Goal: Information Seeking & Learning: Learn about a topic

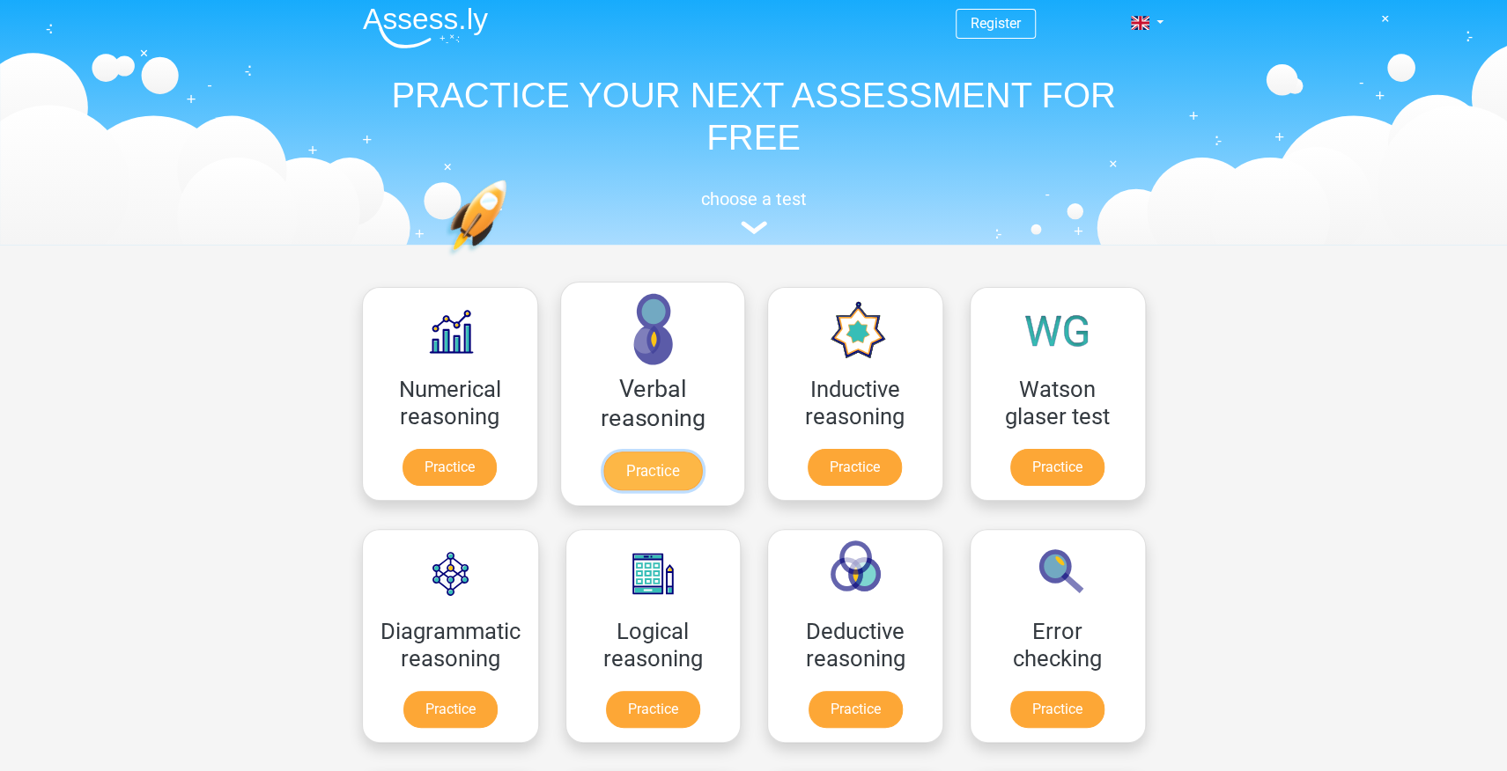
scroll to position [3, 0]
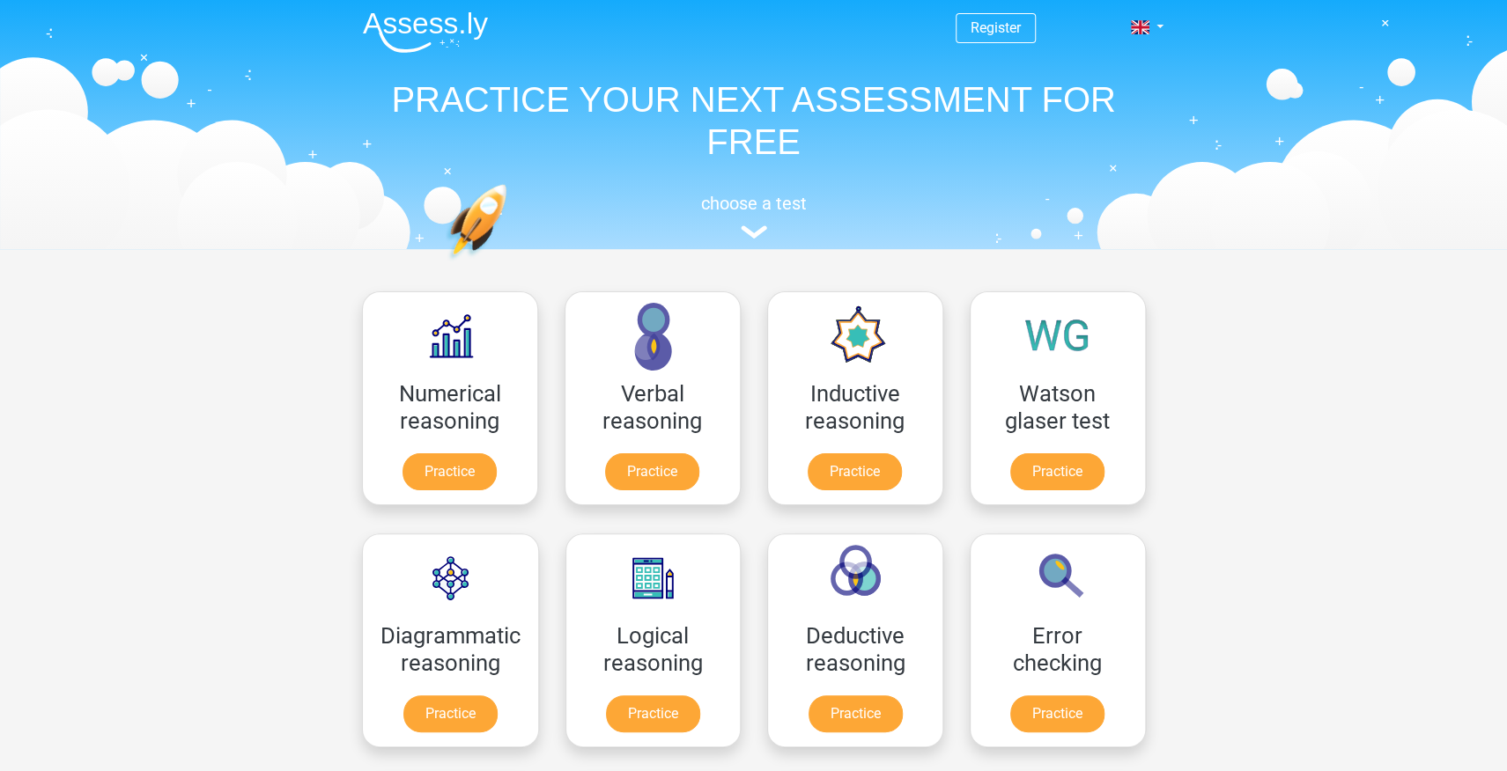
click at [1297, 240] on header "Register Nederlands English" at bounding box center [753, 123] width 1507 height 252
click at [437, 456] on link "Practice" at bounding box center [449, 475] width 99 height 39
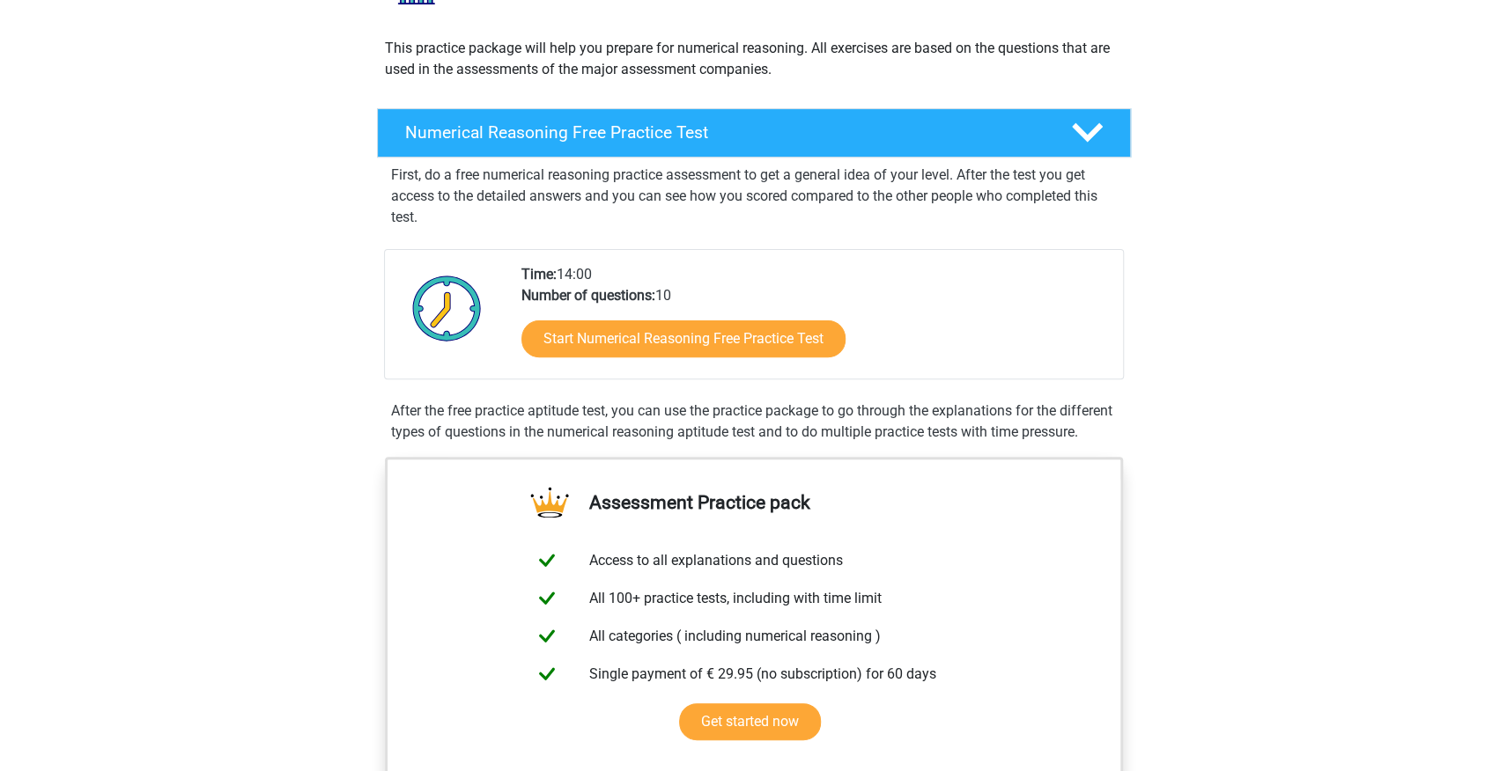
scroll to position [140, 0]
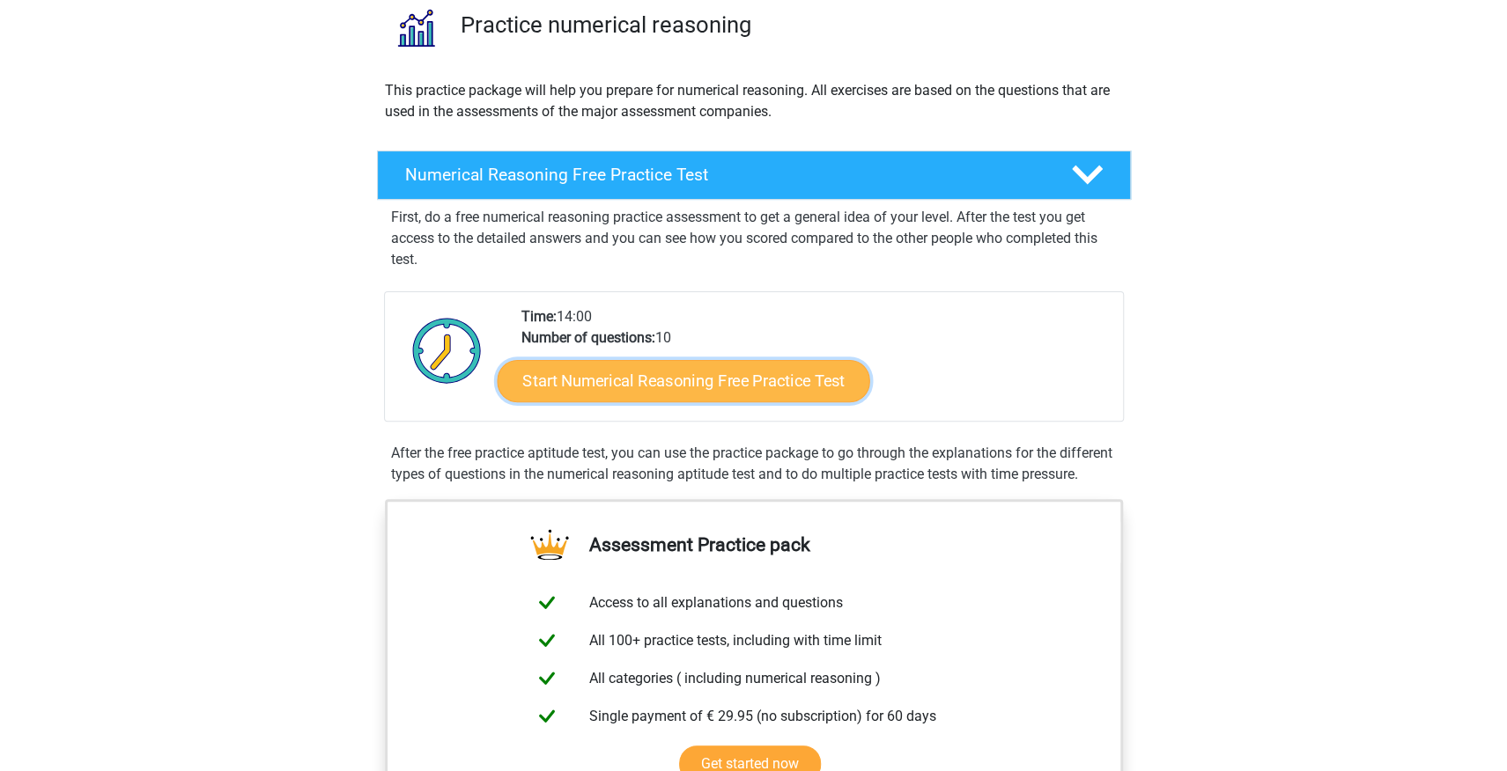
click at [641, 378] on link "Start Numerical Reasoning Free Practice Test" at bounding box center [683, 380] width 372 height 42
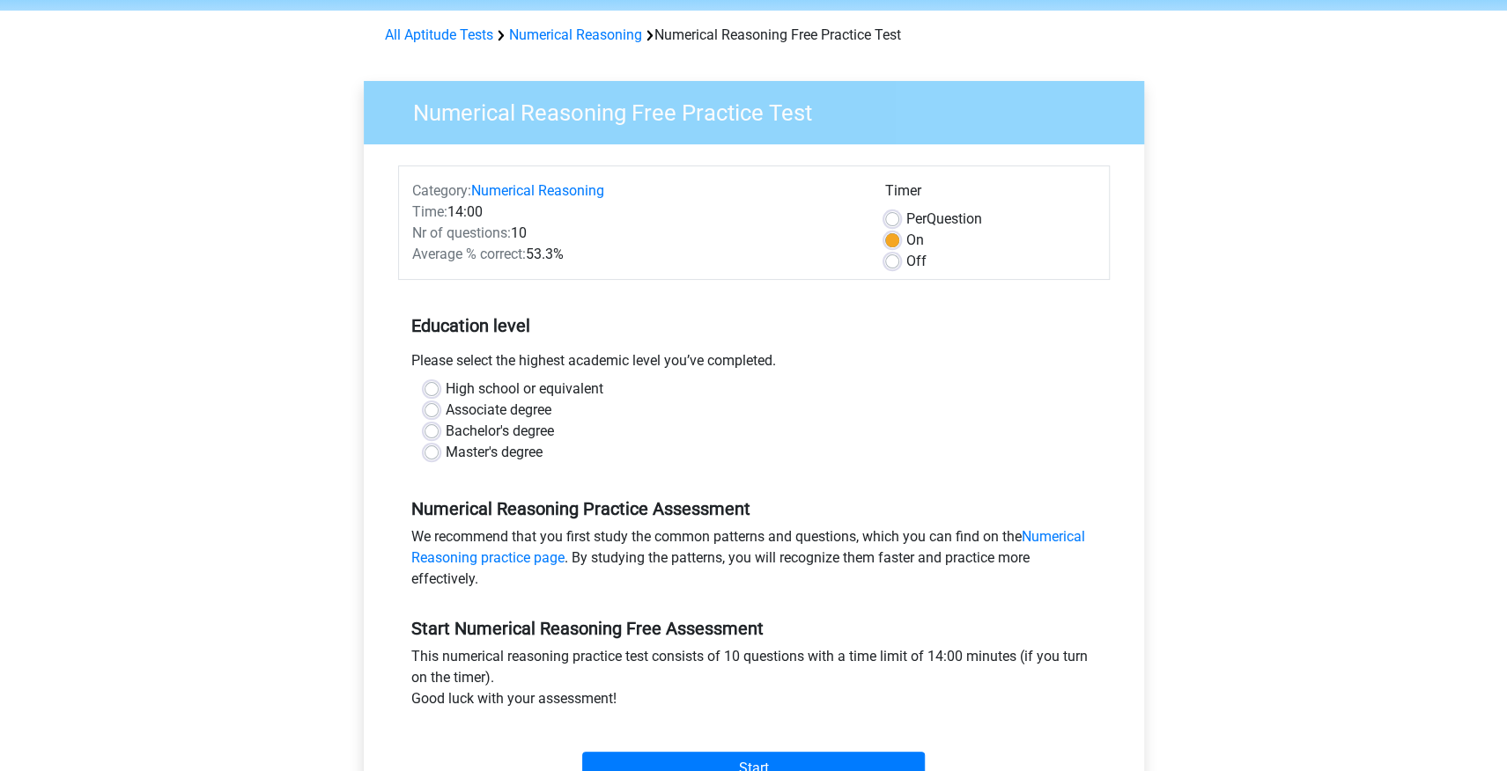
scroll to position [187, 0]
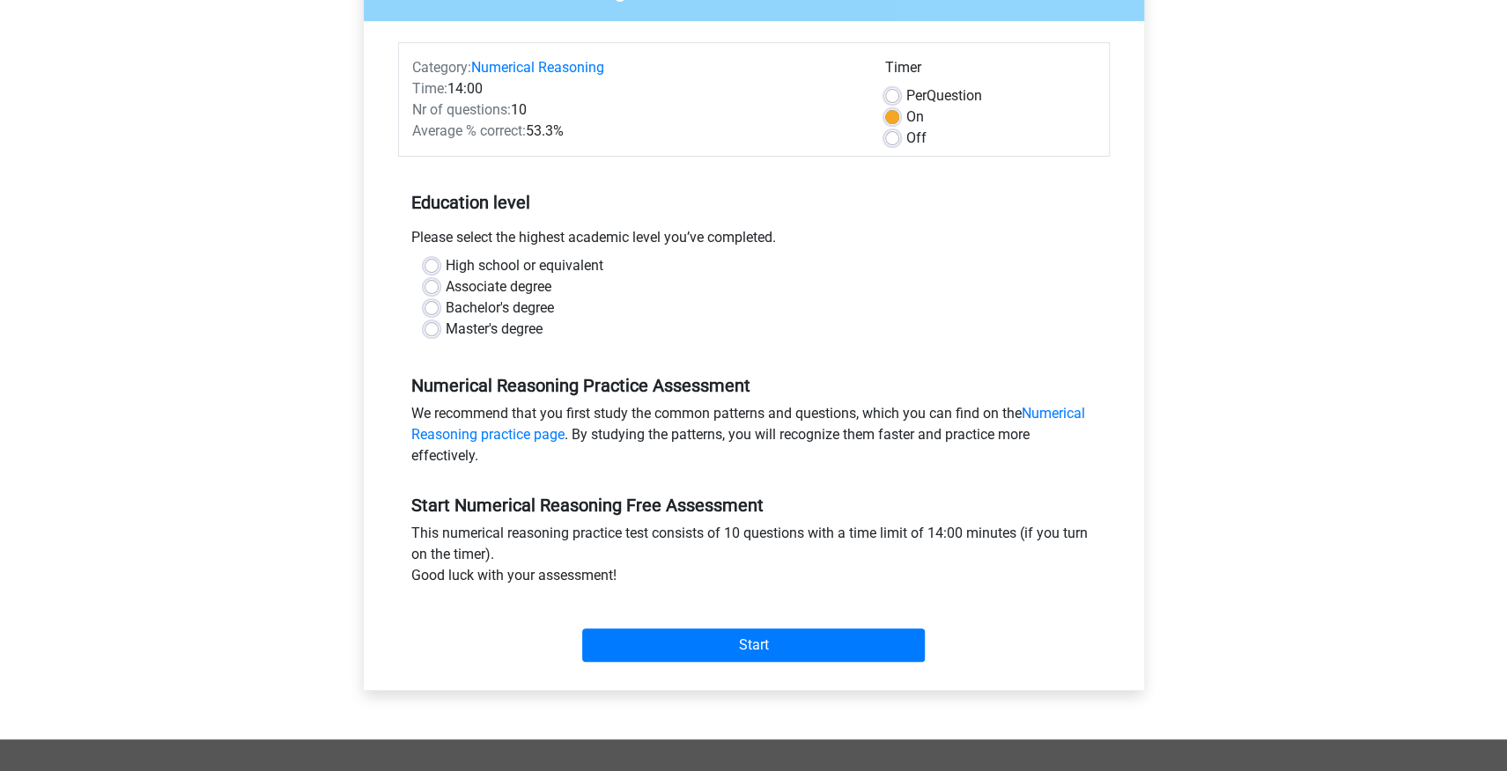
click at [446, 311] on label "Bachelor's degree" at bounding box center [500, 308] width 108 height 21
click at [430, 311] on input "Bachelor's degree" at bounding box center [431, 307] width 14 height 18
radio input "true"
click at [899, 89] on div "Per Question" at bounding box center [990, 95] width 210 height 21
click at [906, 98] on label "Per Question" at bounding box center [944, 95] width 76 height 21
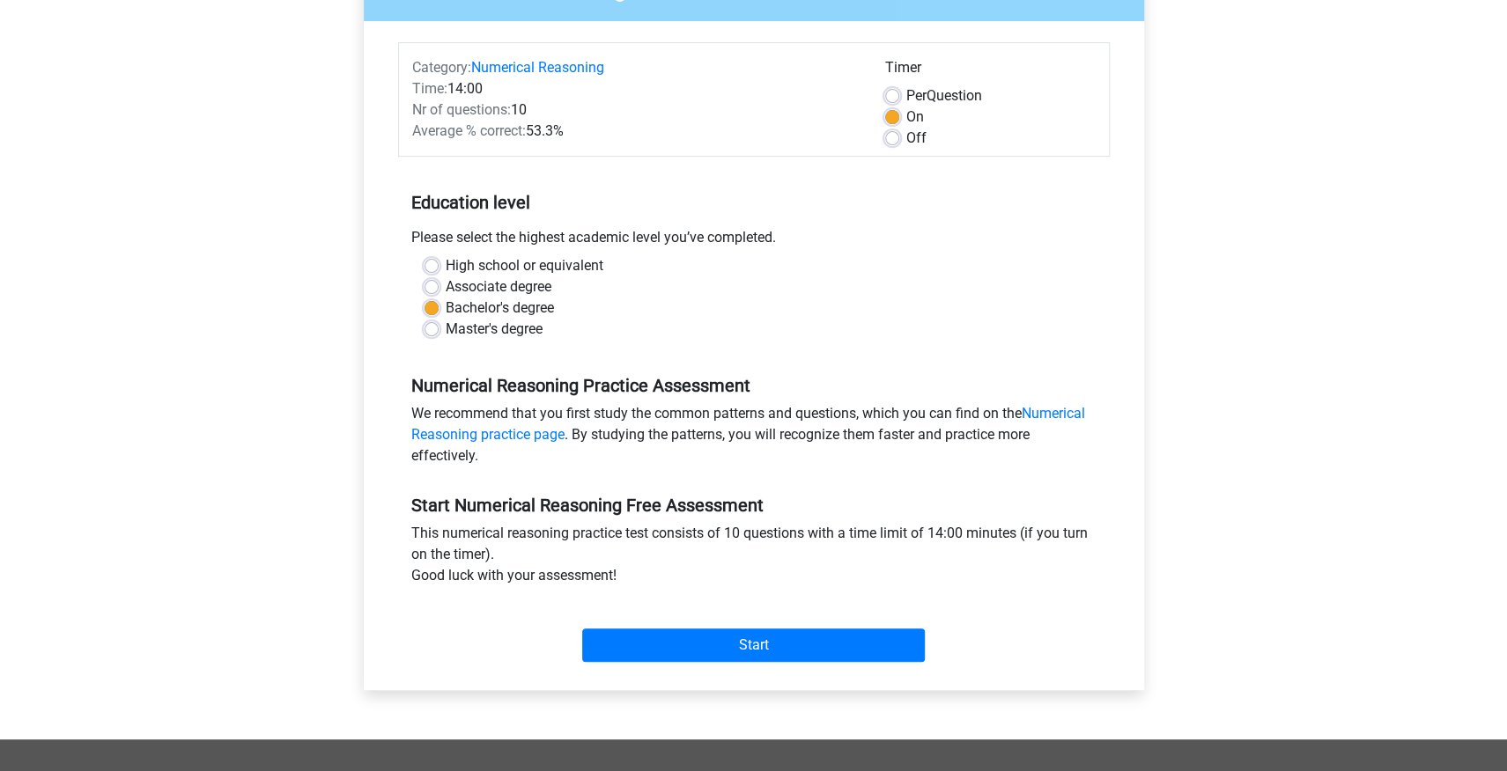
click at [896, 98] on input "Per Question" at bounding box center [892, 94] width 14 height 18
radio input "true"
click at [906, 119] on label "On" at bounding box center [915, 117] width 18 height 21
click at [893, 119] on input "On" at bounding box center [892, 116] width 14 height 18
radio input "true"
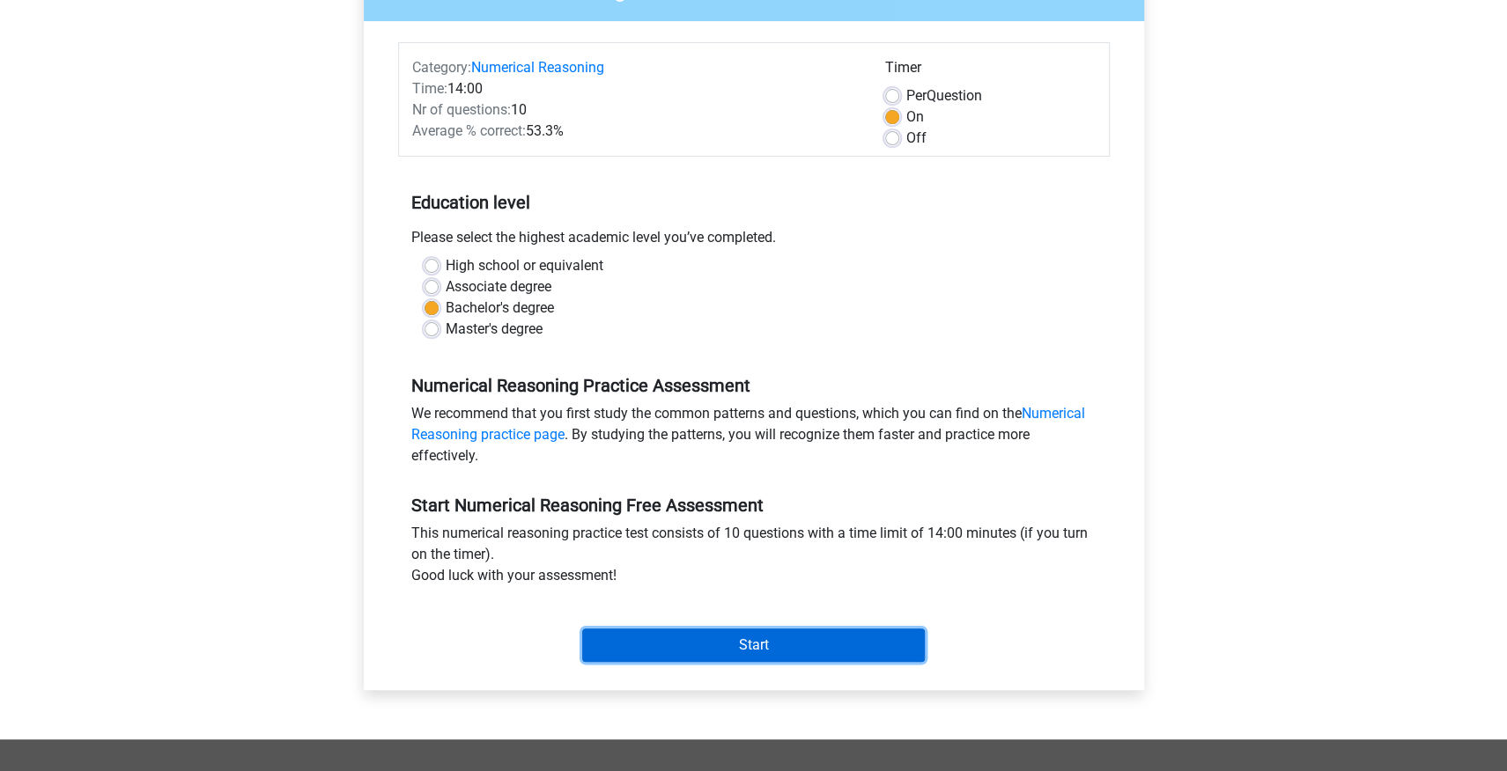
click at [776, 657] on input "Start" at bounding box center [753, 645] width 343 height 33
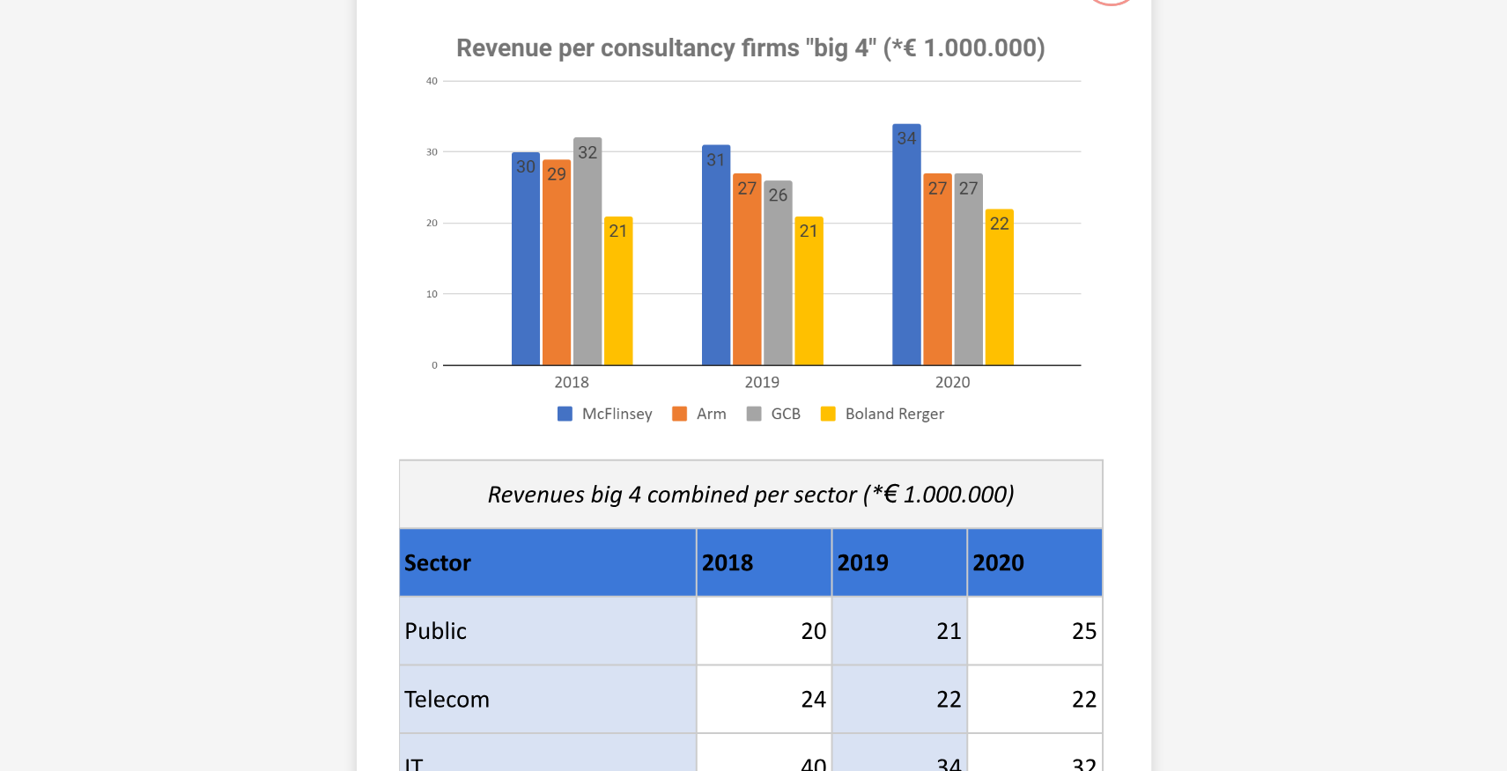
scroll to position [191, 0]
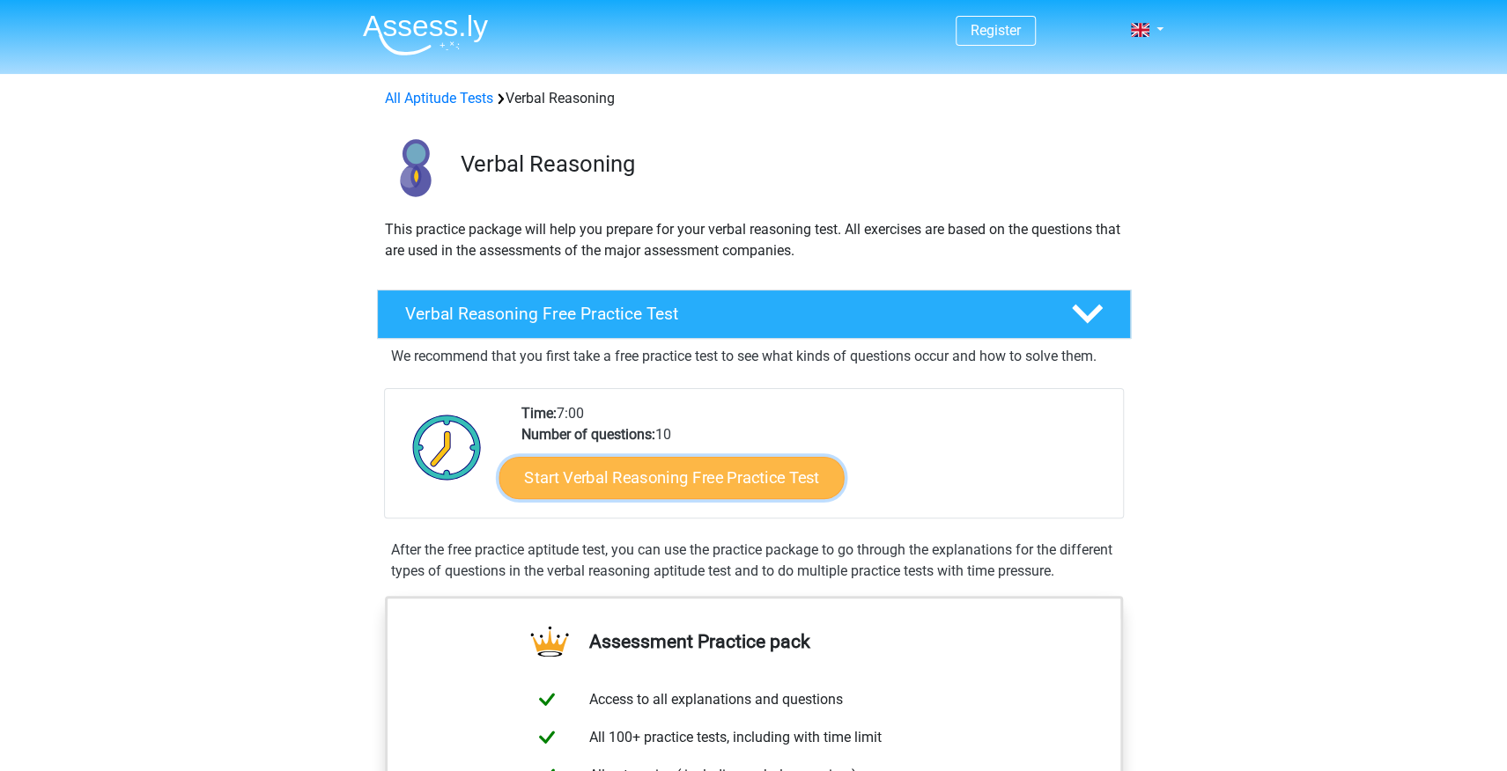
click at [616, 478] on link "Start Verbal Reasoning Free Practice Test" at bounding box center [670, 478] width 345 height 42
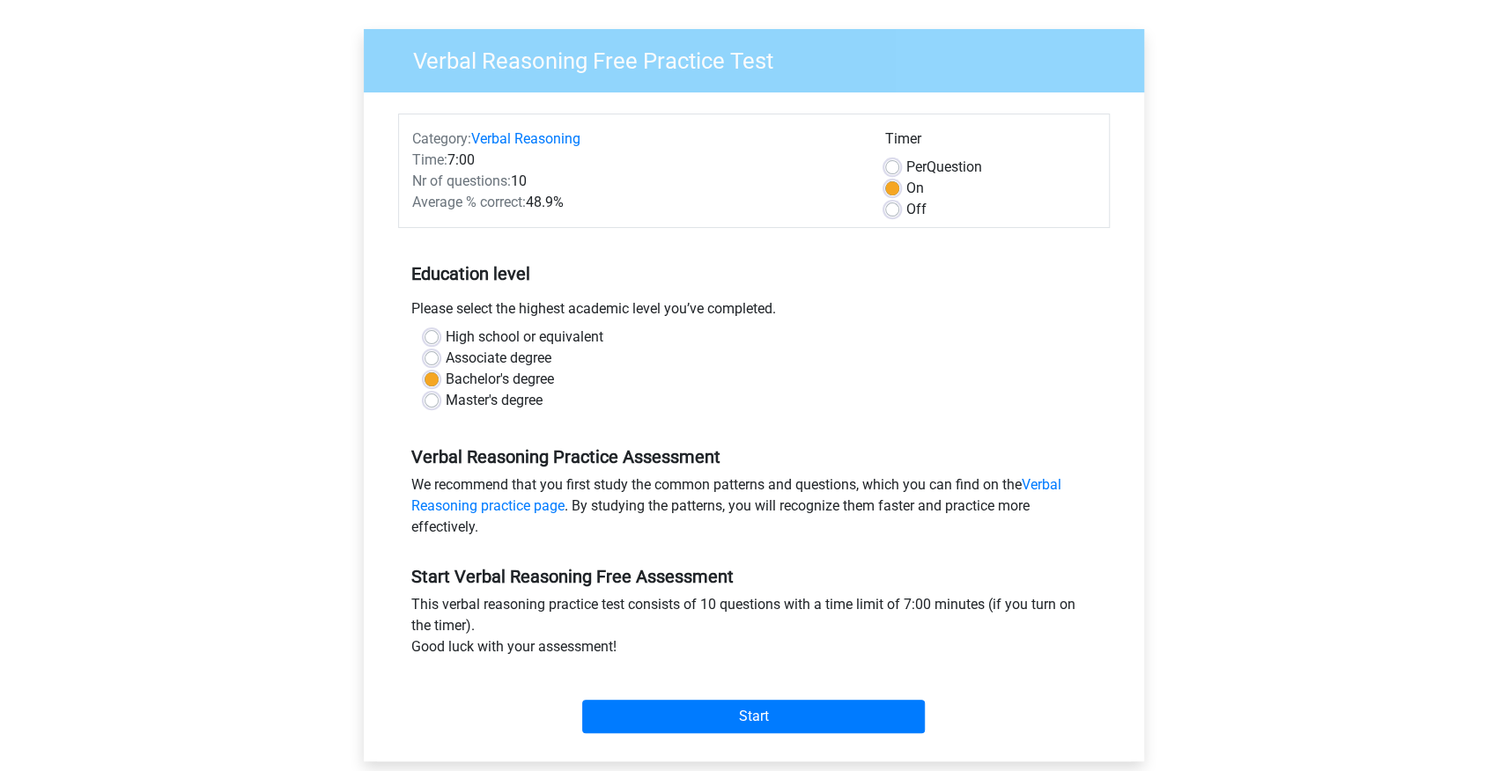
scroll to position [143, 0]
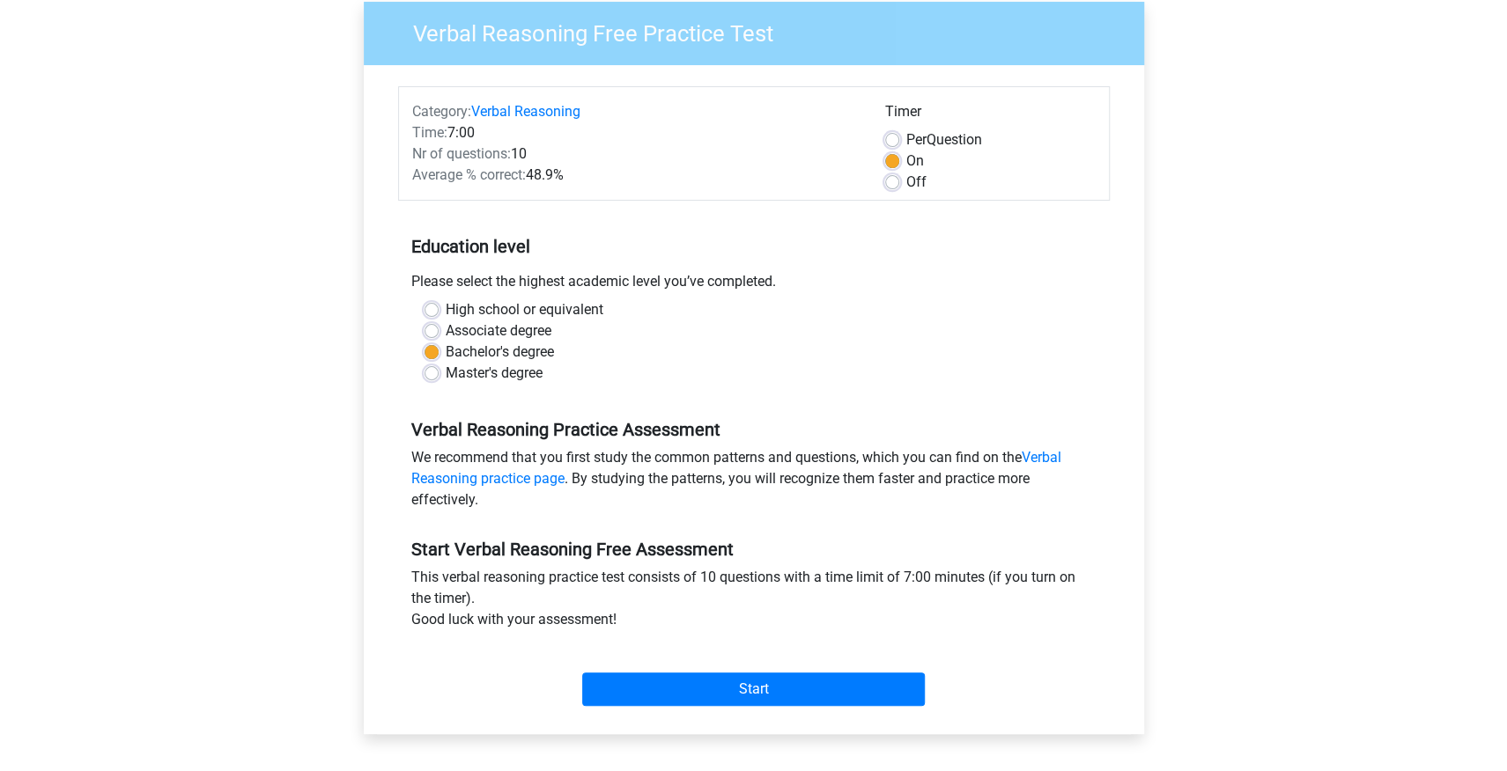
click at [990, 392] on div "High school or equivalent Associate degree Bachelor's degree Master's degree" at bounding box center [753, 348] width 711 height 99
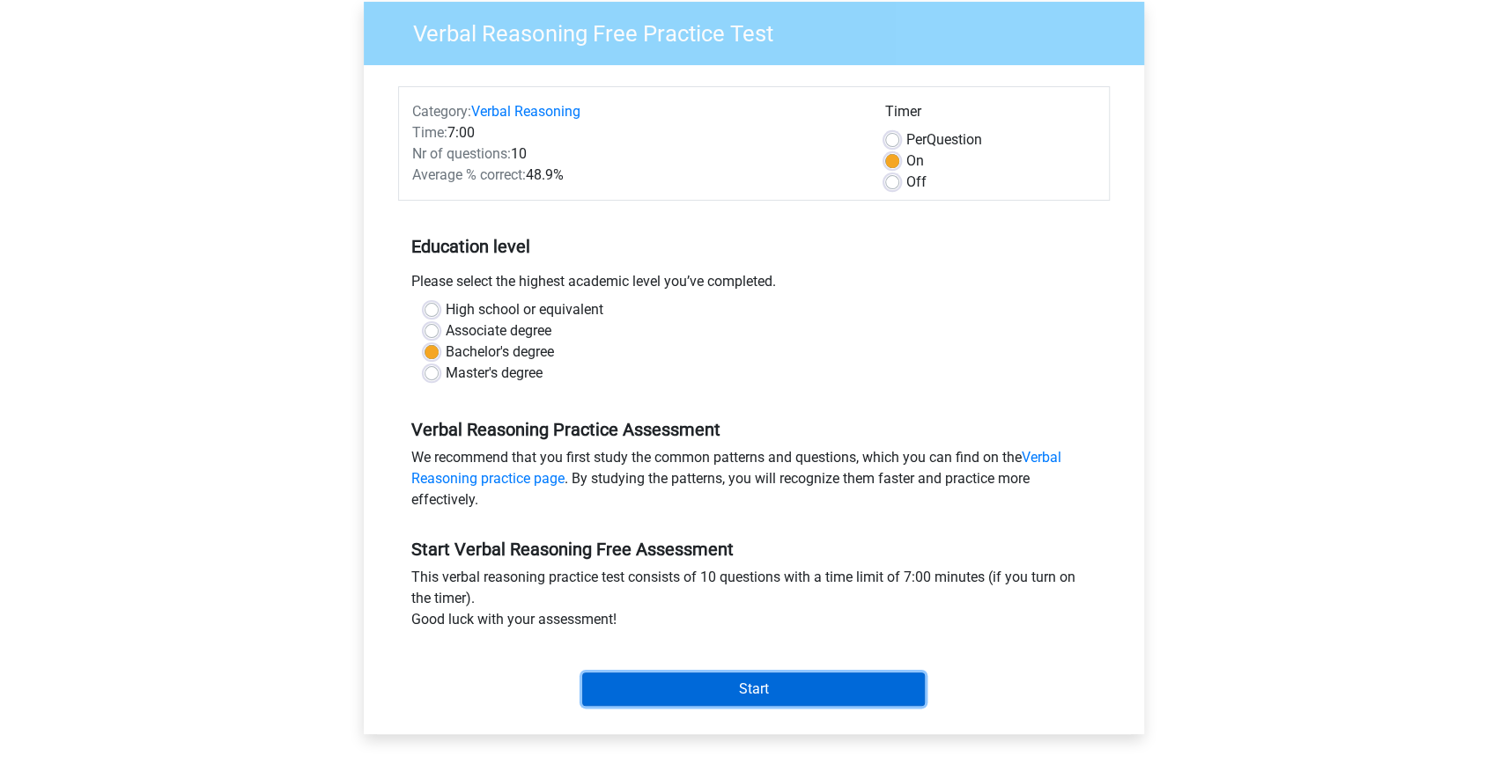
click at [751, 683] on input "Start" at bounding box center [753, 689] width 343 height 33
click at [740, 685] on input "Start" at bounding box center [753, 689] width 343 height 33
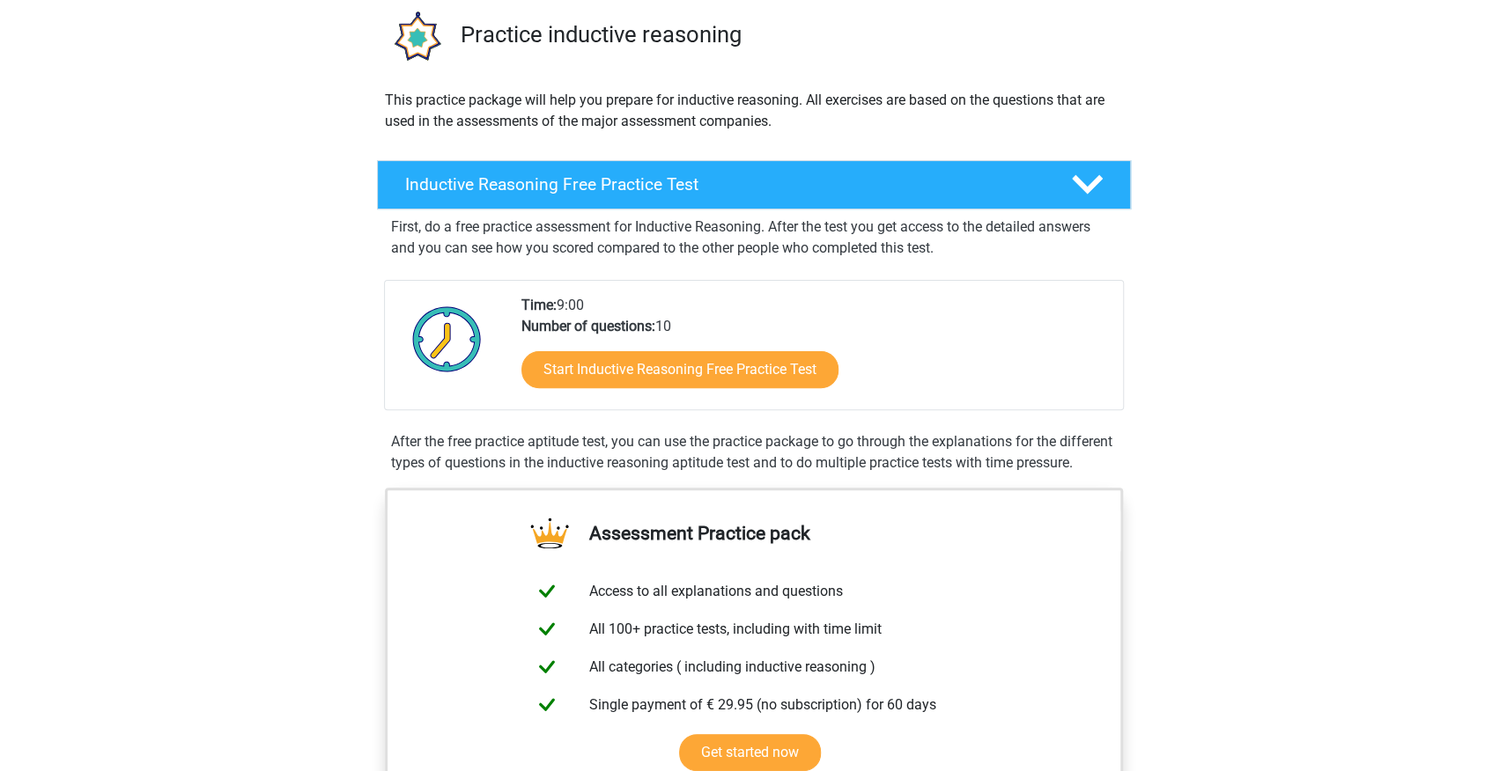
scroll to position [173, 0]
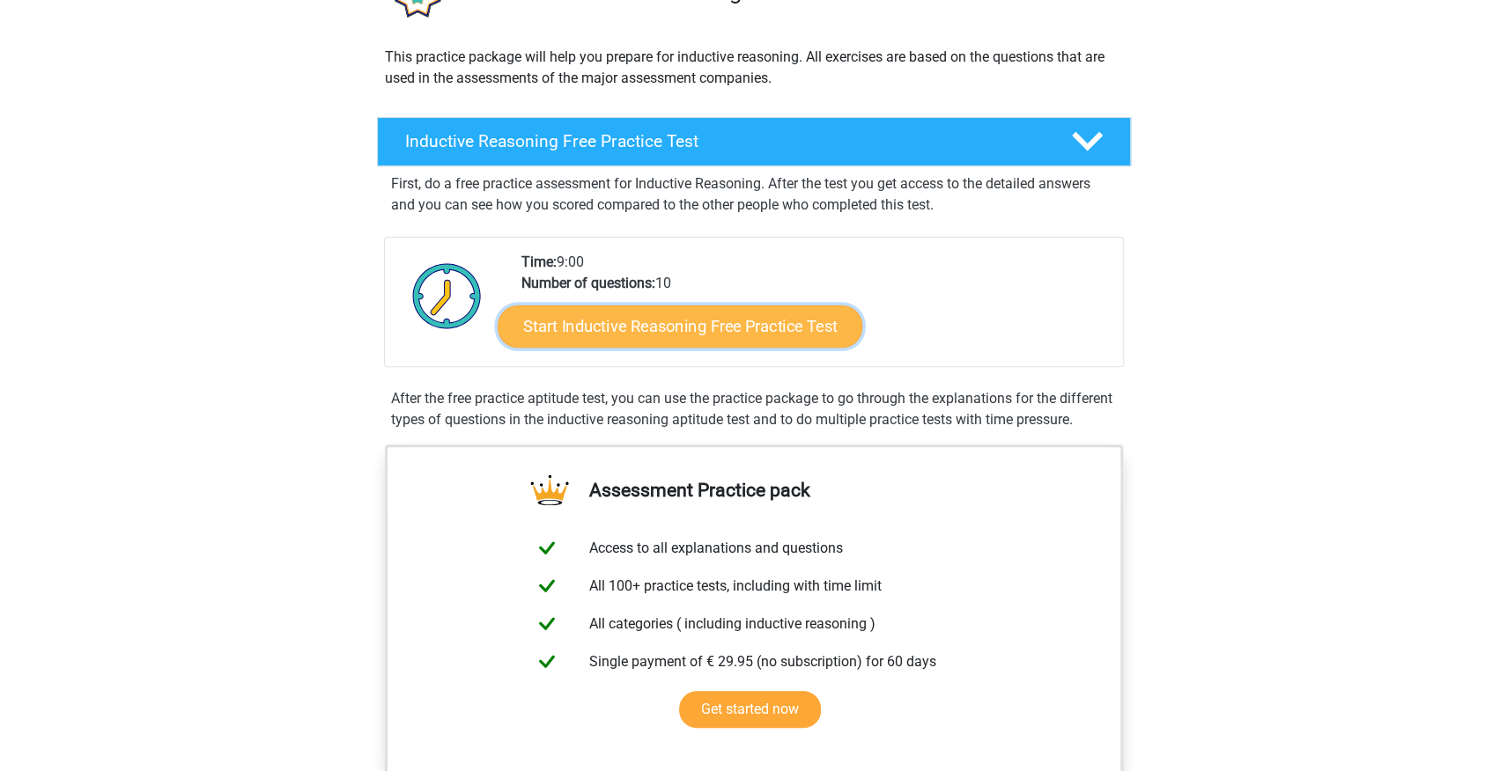
click at [683, 324] on link "Start Inductive Reasoning Free Practice Test" at bounding box center [680, 326] width 365 height 42
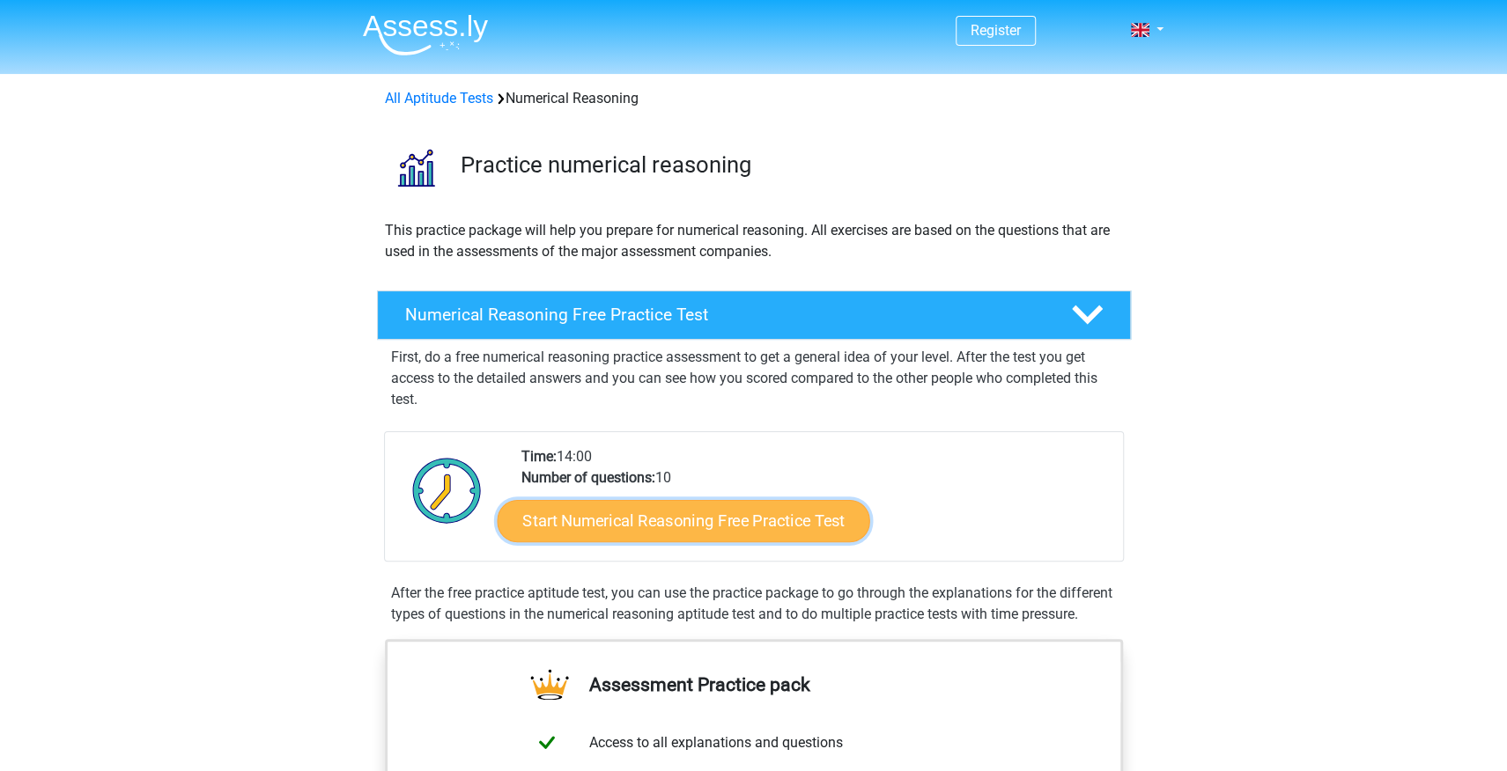
click at [624, 523] on link "Start Numerical Reasoning Free Practice Test" at bounding box center [683, 520] width 372 height 42
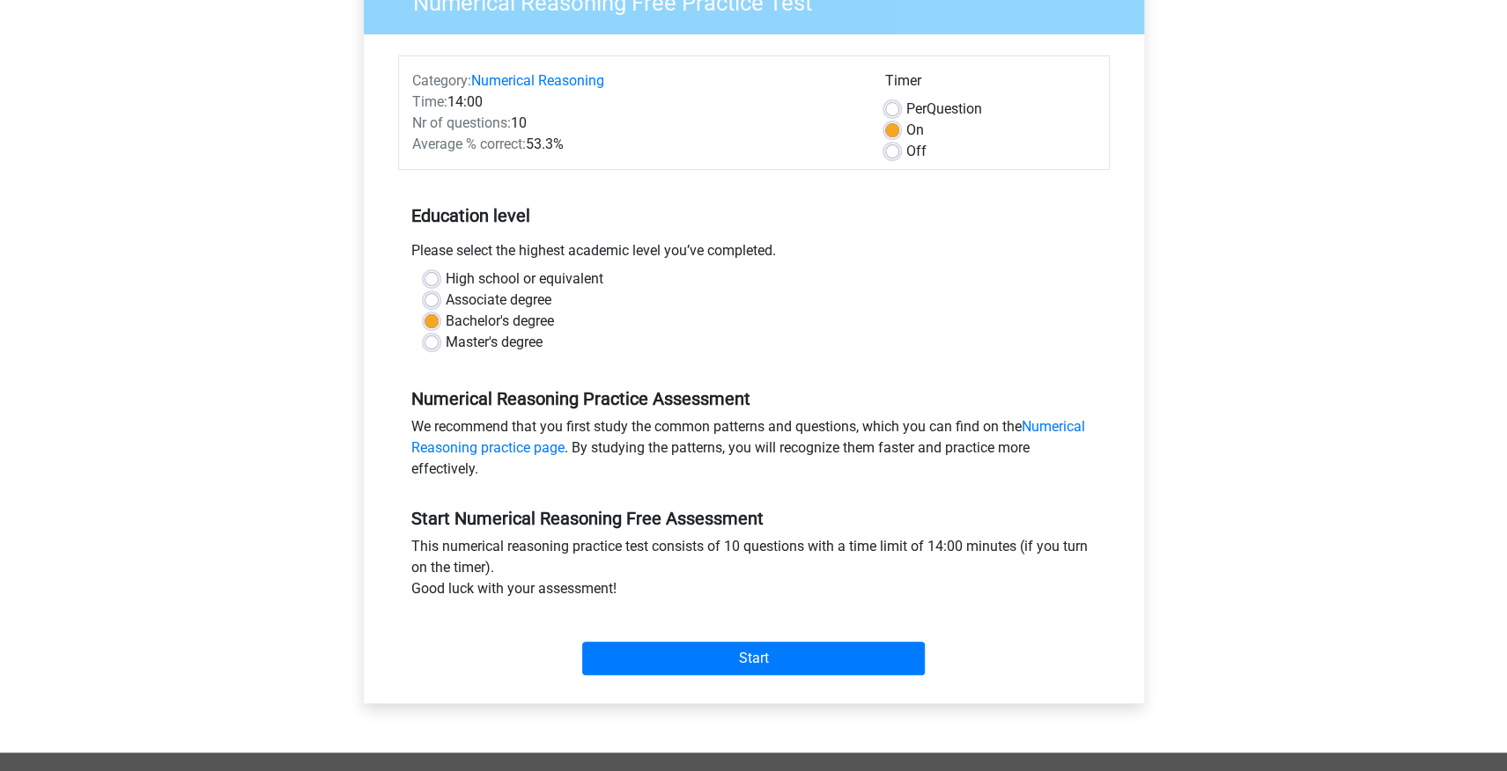
scroll to position [217, 0]
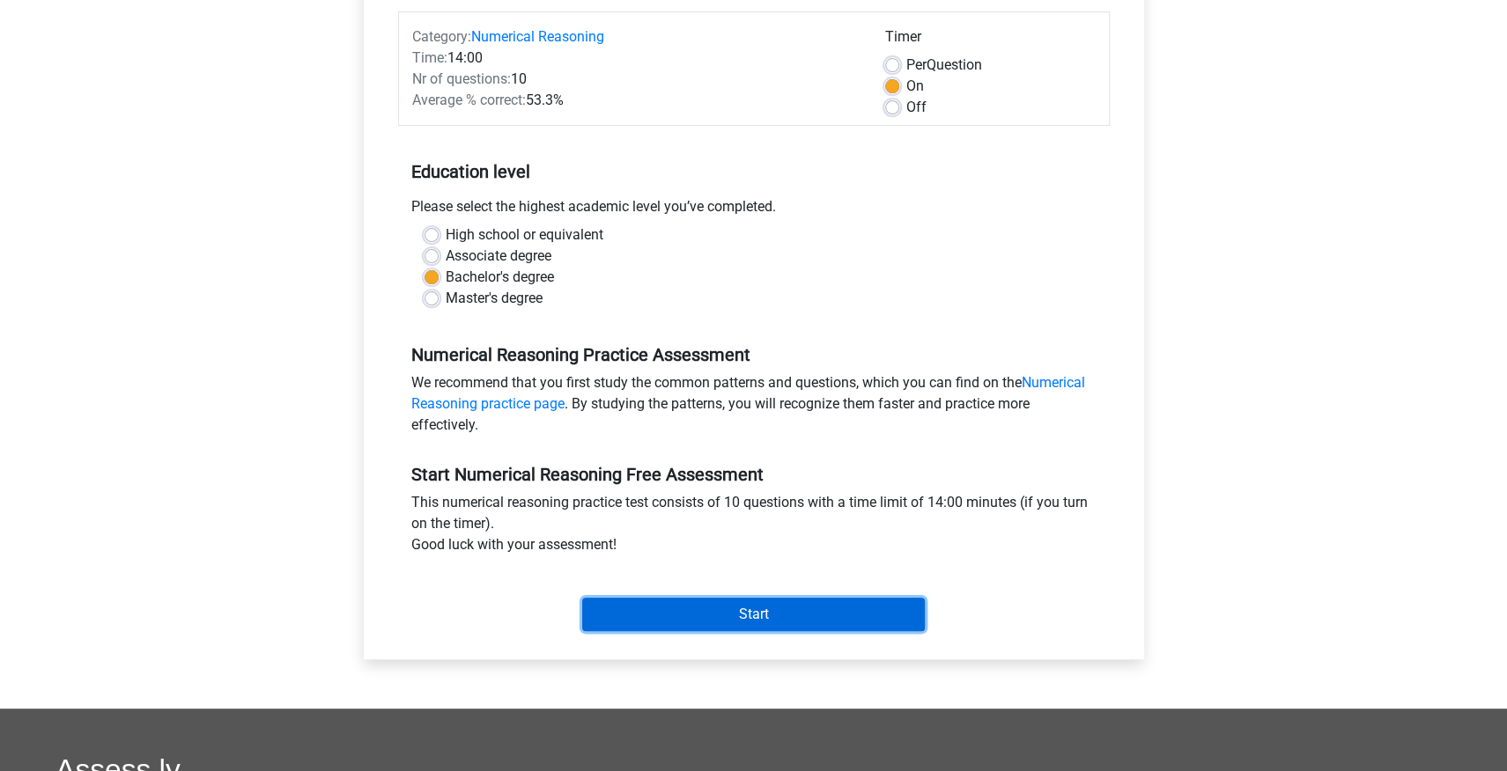
click at [781, 617] on input "Start" at bounding box center [753, 614] width 343 height 33
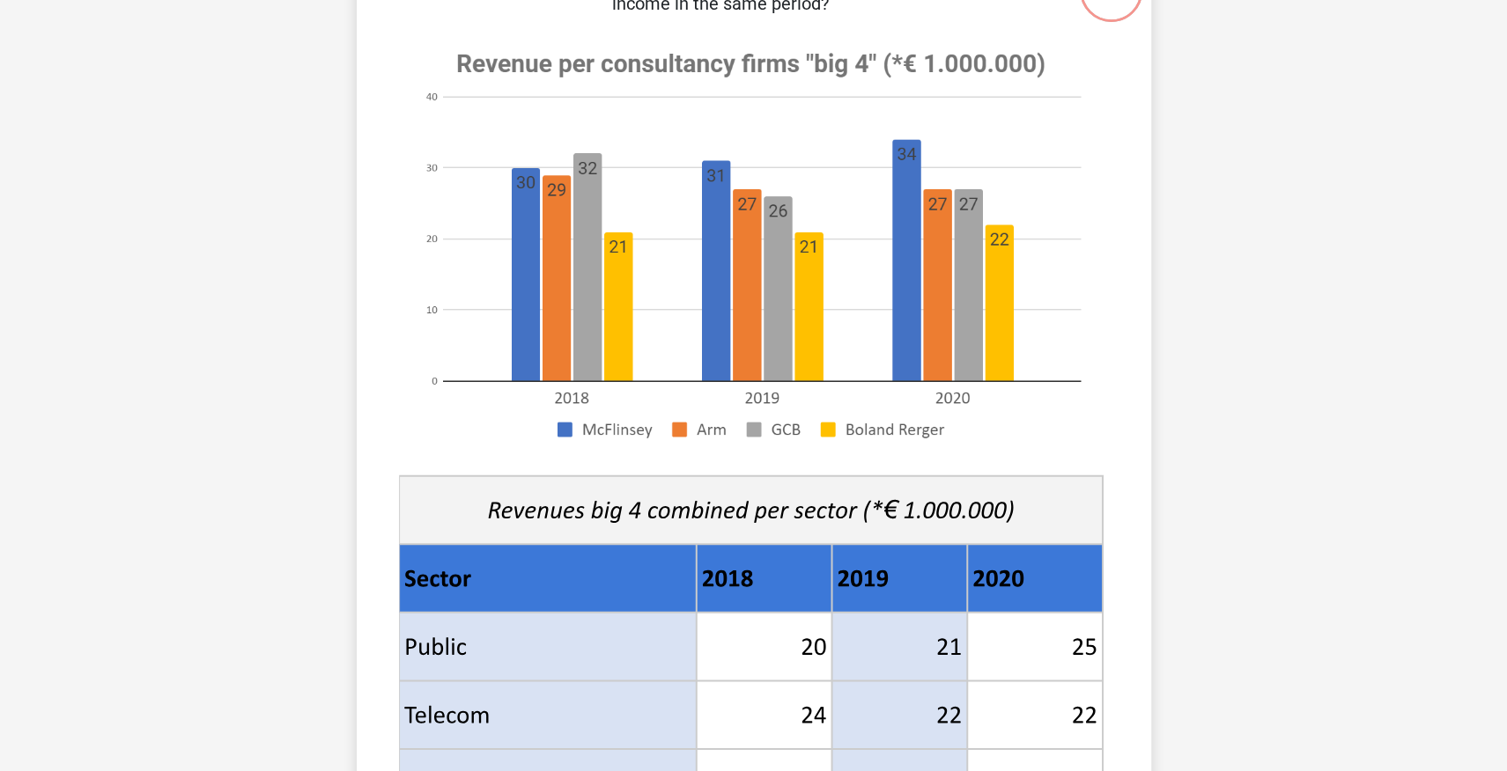
scroll to position [130, 0]
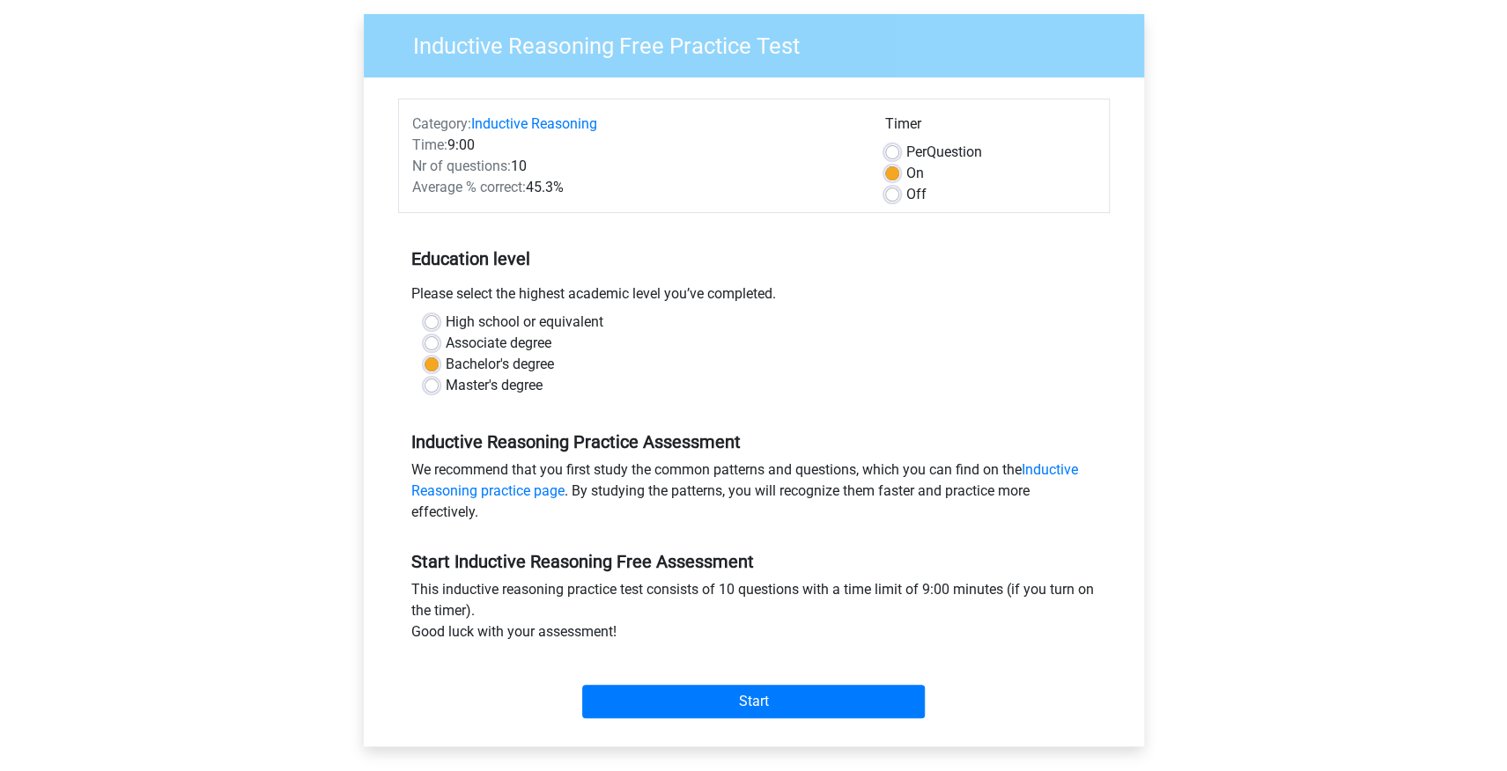
scroll to position [173, 0]
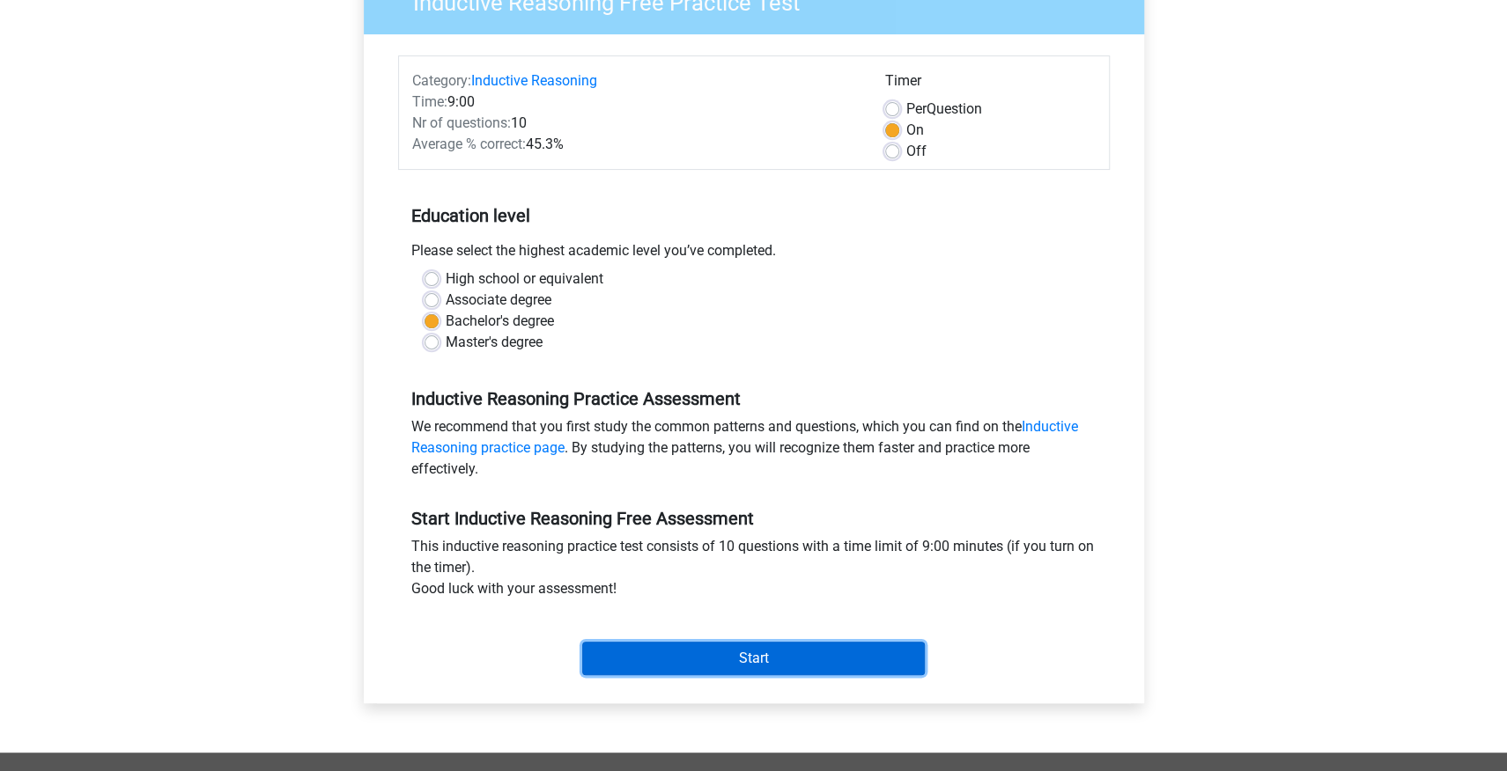
click at [739, 664] on input "Start" at bounding box center [753, 658] width 343 height 33
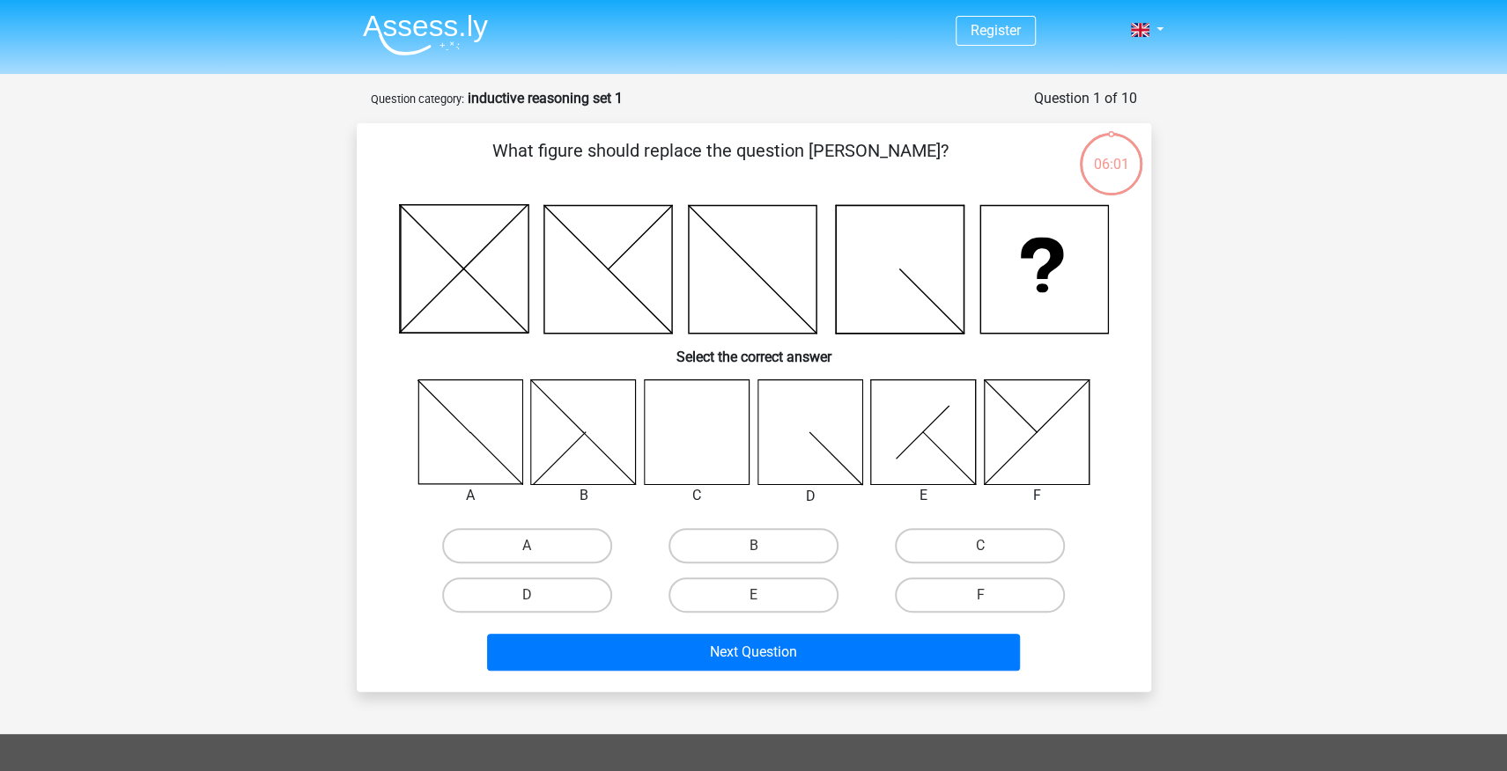
click at [758, 600] on input "E" at bounding box center [758, 600] width 11 height 11
radio input "true"
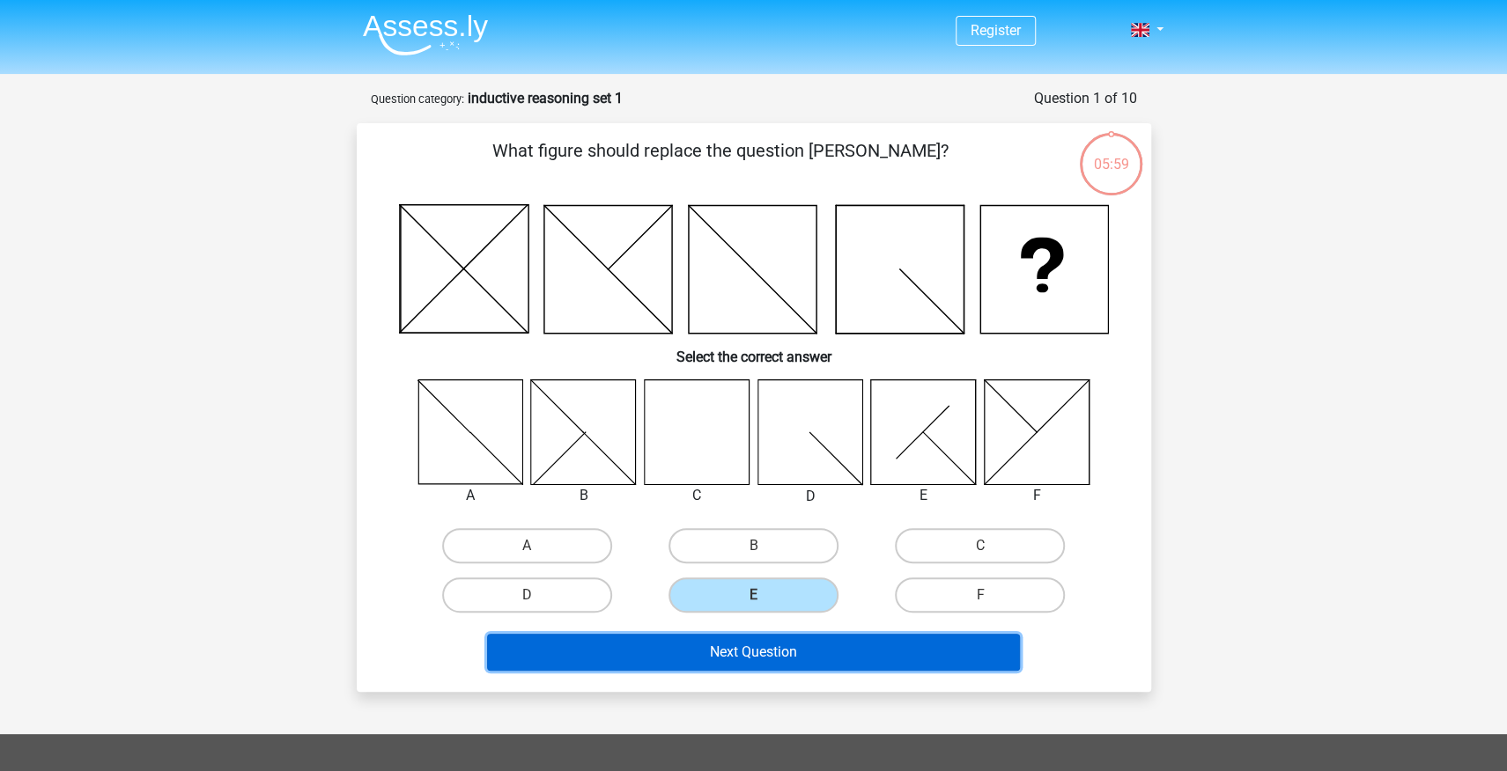
click at [760, 655] on button "Next Question" at bounding box center [753, 652] width 533 height 37
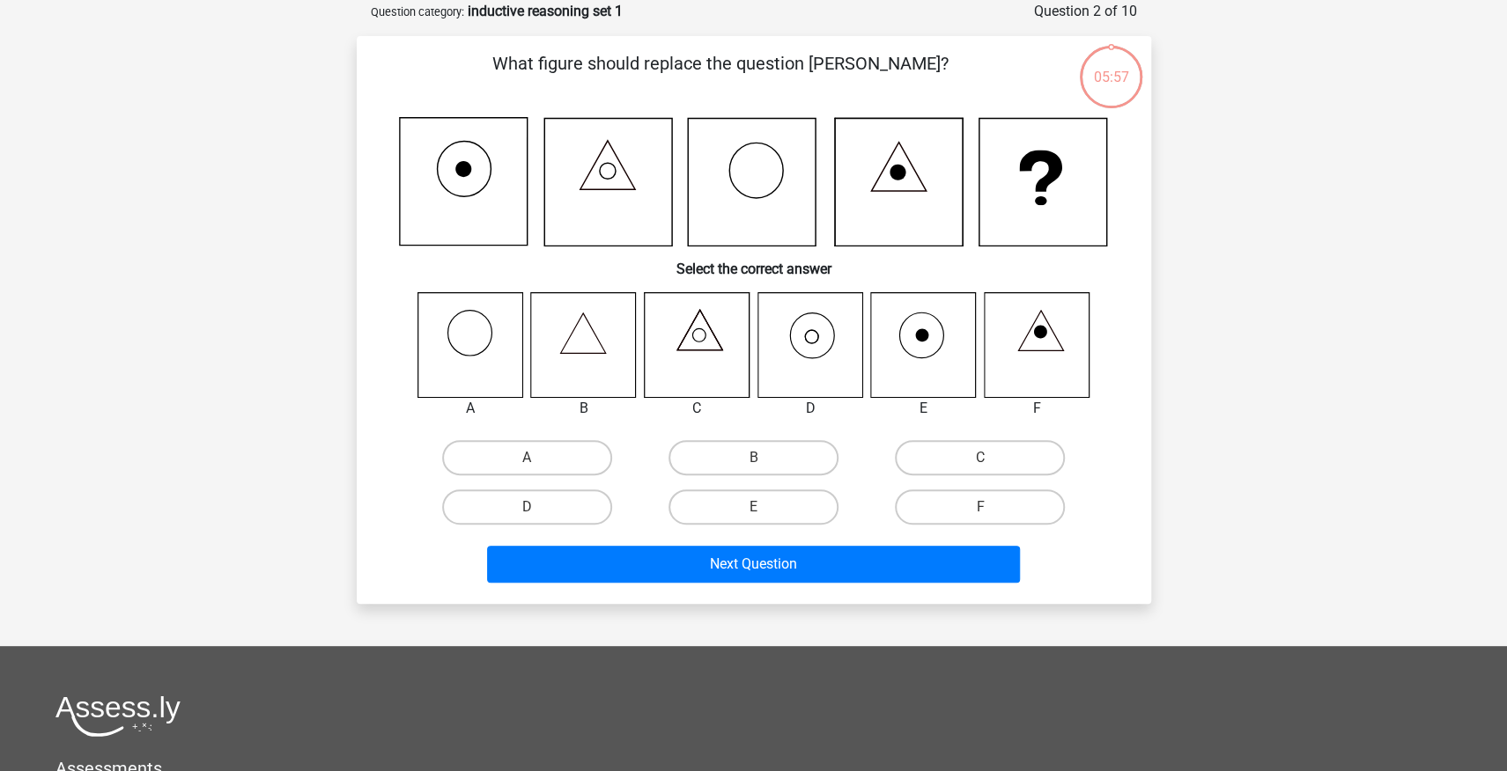
scroll to position [88, 0]
click at [757, 450] on label "B" at bounding box center [753, 456] width 170 height 35
click at [757, 457] on input "B" at bounding box center [758, 462] width 11 height 11
radio input "true"
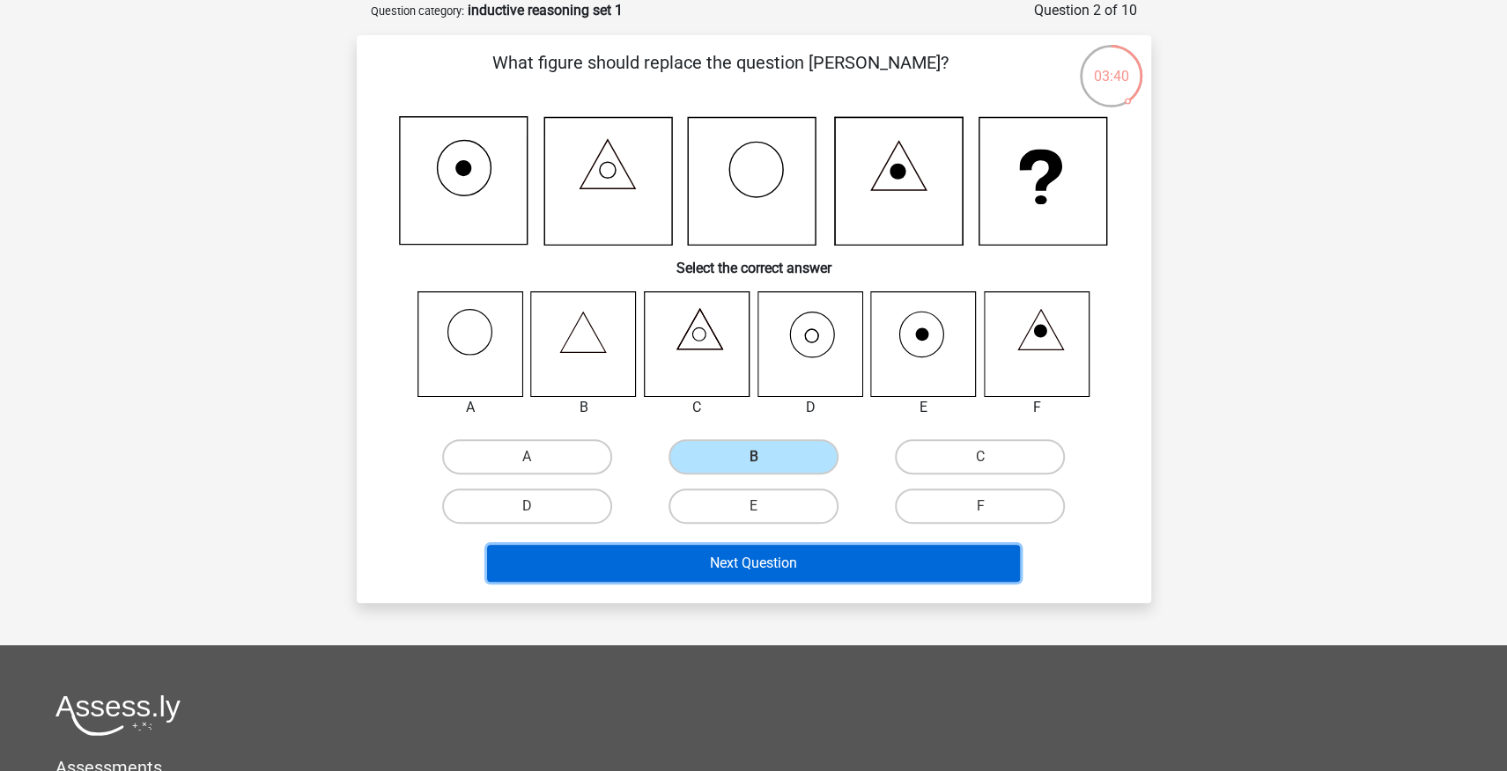
click at [748, 566] on button "Next Question" at bounding box center [753, 563] width 533 height 37
